Goal: Task Accomplishment & Management: Manage account settings

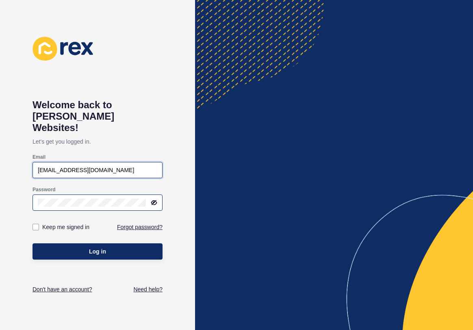
type input "[EMAIL_ADDRESS][DOMAIN_NAME]"
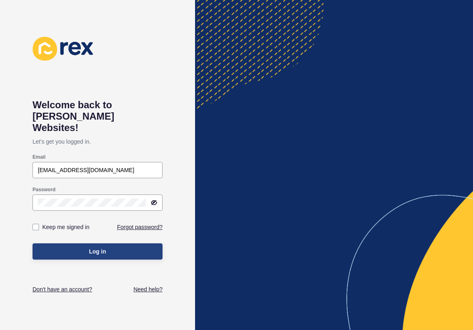
click at [79, 243] on button "Log in" at bounding box center [98, 251] width 130 height 16
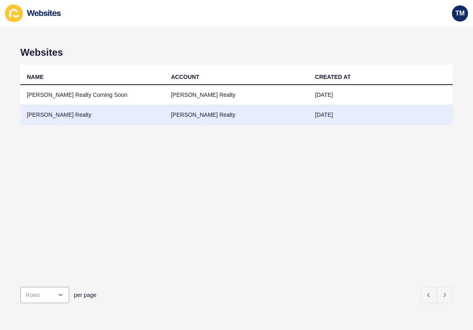
click at [55, 114] on td "[PERSON_NAME] Realty" at bounding box center [92, 115] width 144 height 20
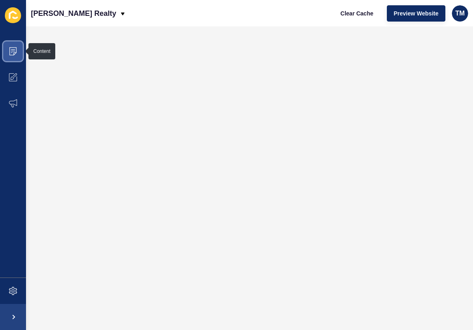
click at [11, 54] on icon at bounding box center [13, 51] width 8 height 8
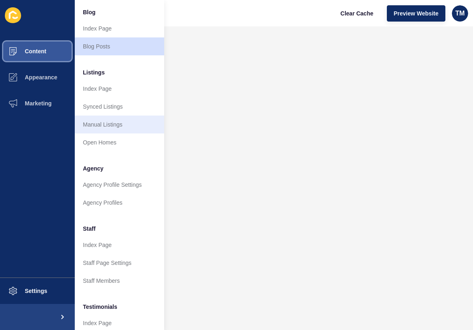
scroll to position [63, 0]
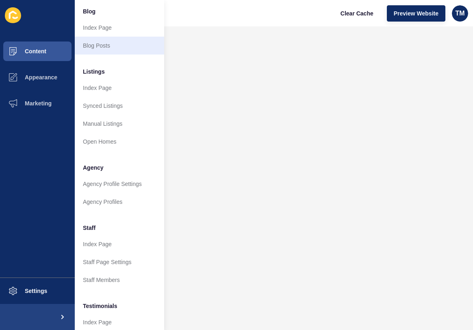
click at [97, 46] on link "Blog Posts" at bounding box center [119, 46] width 89 height 18
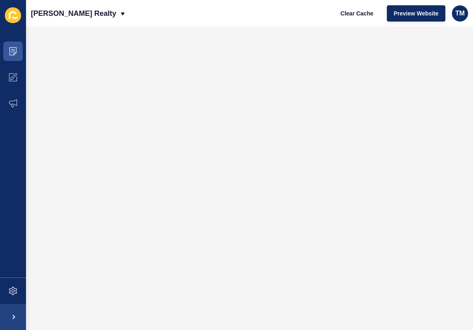
scroll to position [0, 0]
click at [10, 47] on icon at bounding box center [12, 51] width 7 height 8
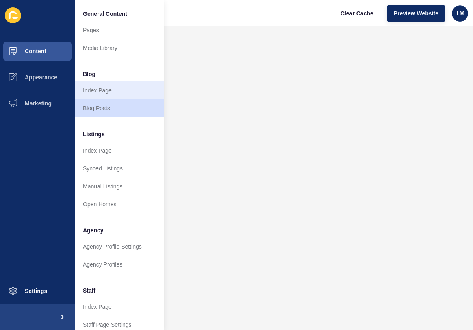
click at [94, 90] on link "Index Page" at bounding box center [119, 90] width 89 height 18
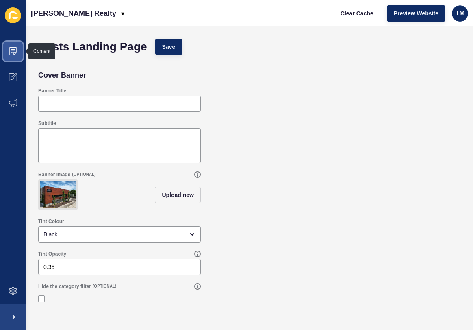
click at [10, 50] on icon at bounding box center [12, 51] width 7 height 8
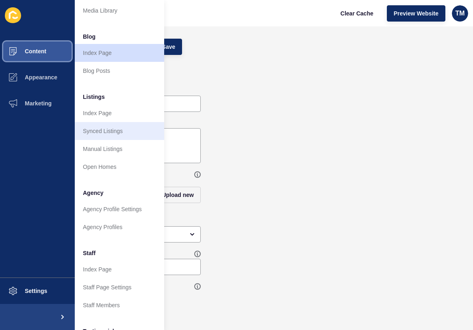
scroll to position [48, 0]
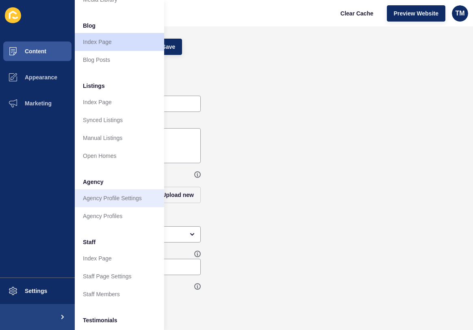
click at [89, 196] on link "Agency Profile Settings" at bounding box center [119, 198] width 89 height 18
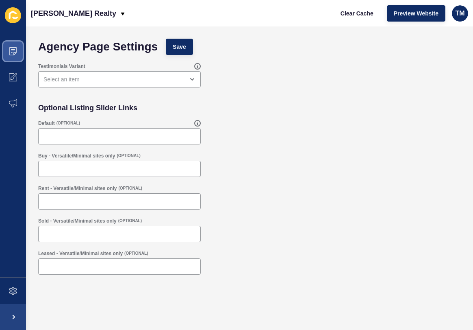
click at [13, 54] on icon at bounding box center [13, 51] width 8 height 8
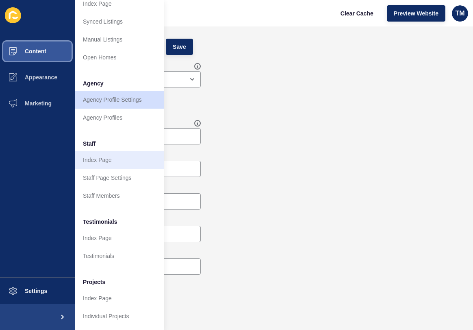
scroll to position [147, 0]
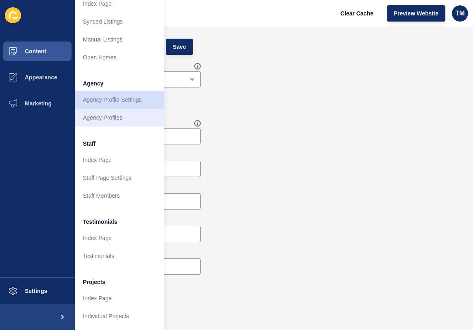
click at [92, 118] on link "Agency Profiles" at bounding box center [119, 117] width 89 height 18
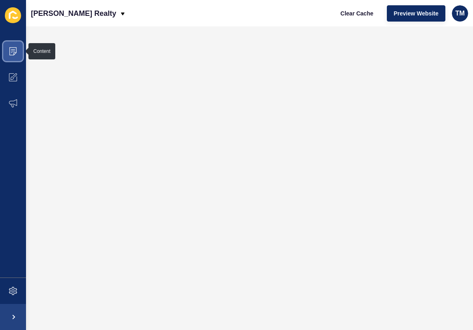
click at [11, 50] on icon at bounding box center [13, 51] width 8 height 8
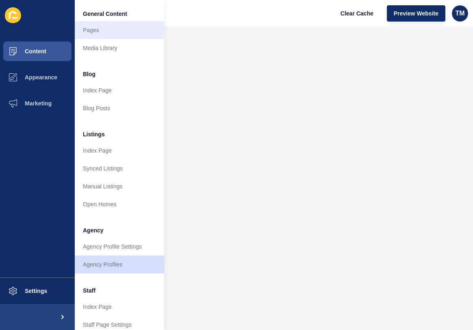
click at [87, 32] on link "Pages" at bounding box center [119, 30] width 89 height 18
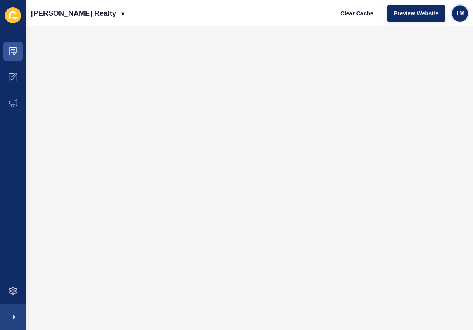
click at [461, 13] on span "TM" at bounding box center [459, 13] width 9 height 8
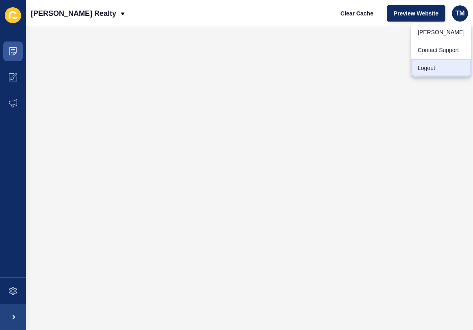
click at [423, 67] on link "Logout" at bounding box center [441, 68] width 60 height 18
